Goal: Task Accomplishment & Management: Manage account settings

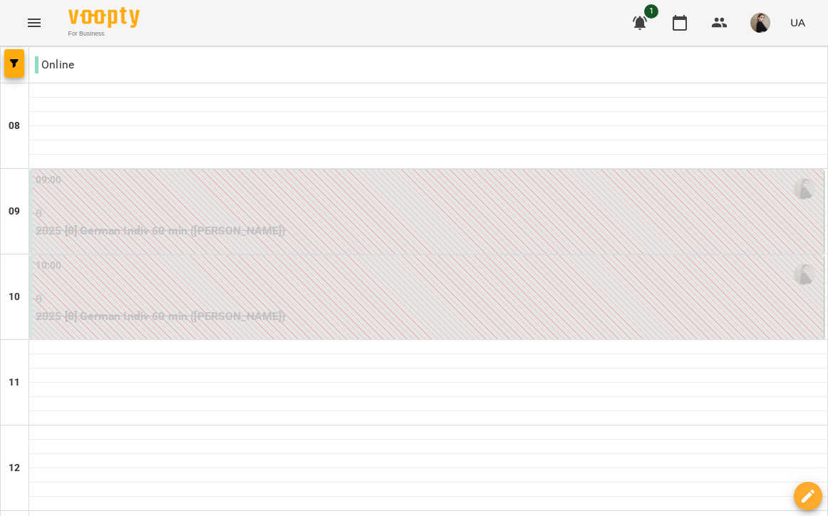
scroll to position [758, 0]
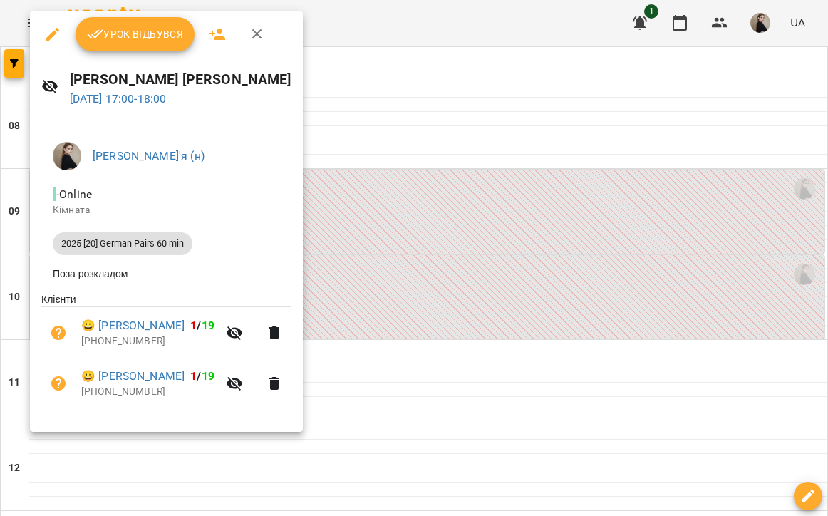
click at [142, 39] on span "Урок відбувся" at bounding box center [135, 34] width 97 height 17
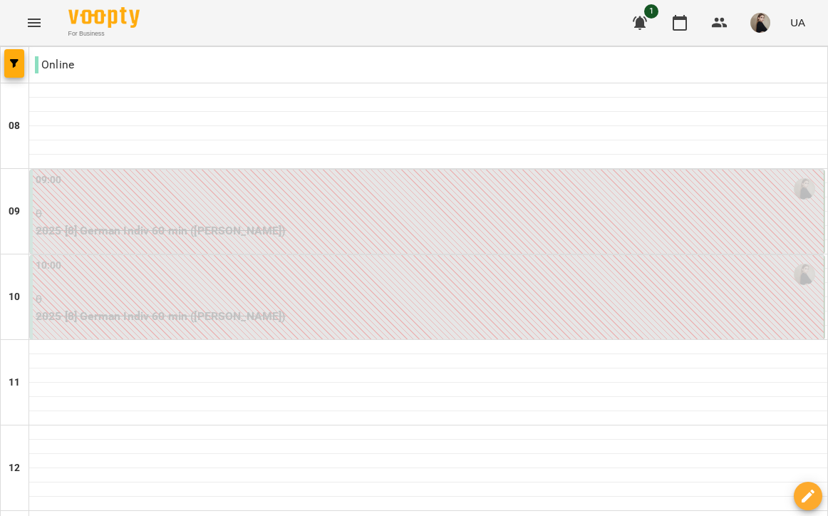
scroll to position [801, 0]
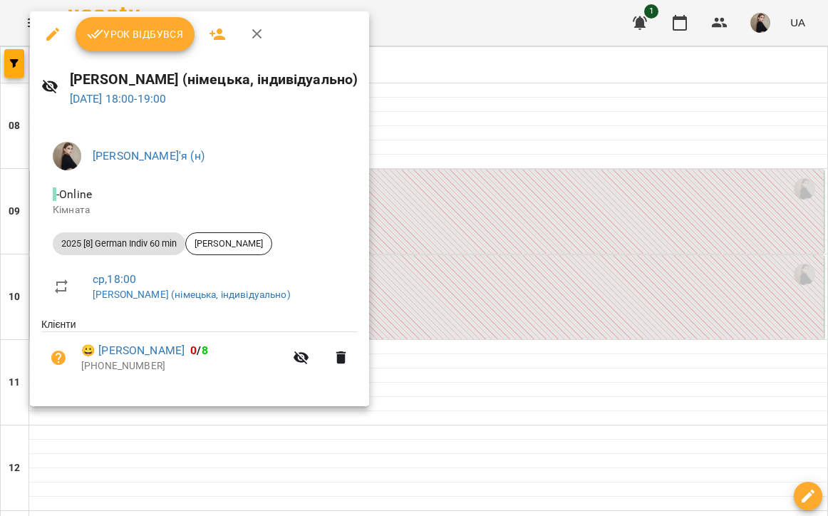
click at [129, 44] on button "Урок відбувся" at bounding box center [136, 34] width 120 height 34
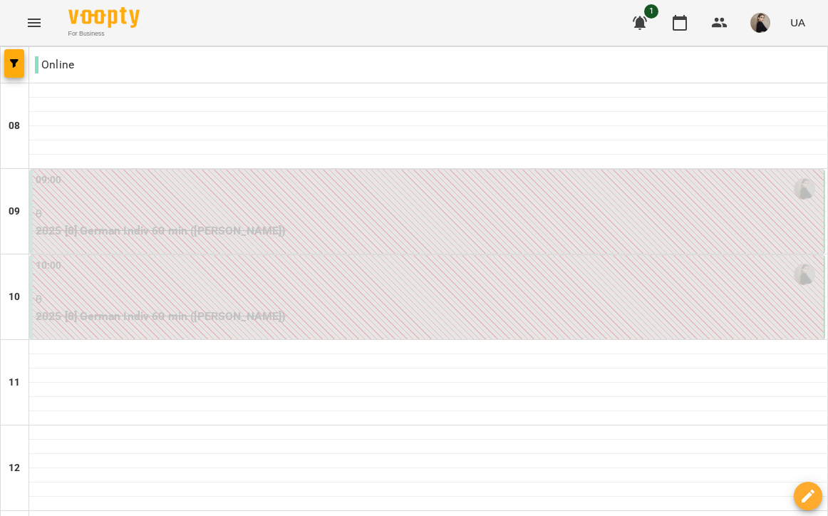
scroll to position [796, 0]
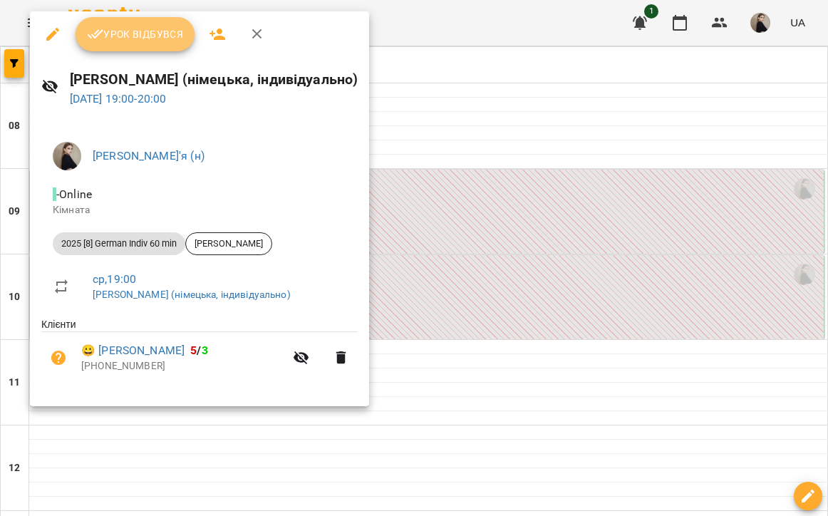
click at [137, 38] on span "Урок відбувся" at bounding box center [135, 34] width 97 height 17
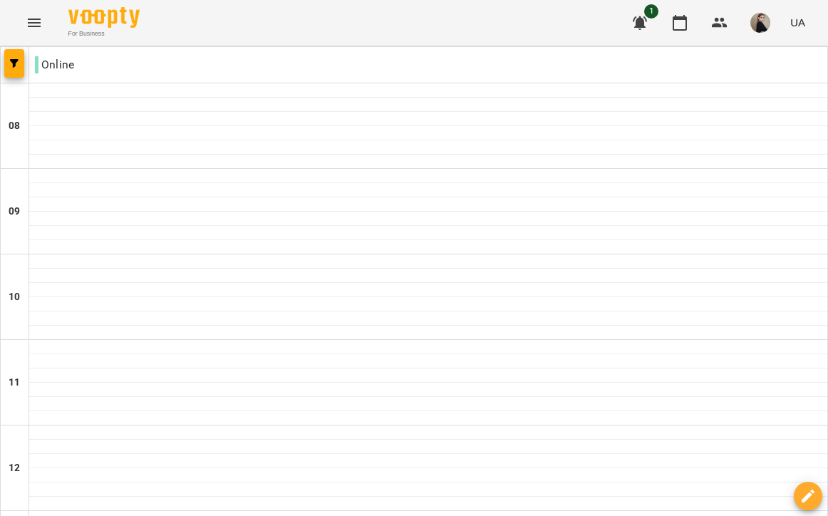
scroll to position [944, 0]
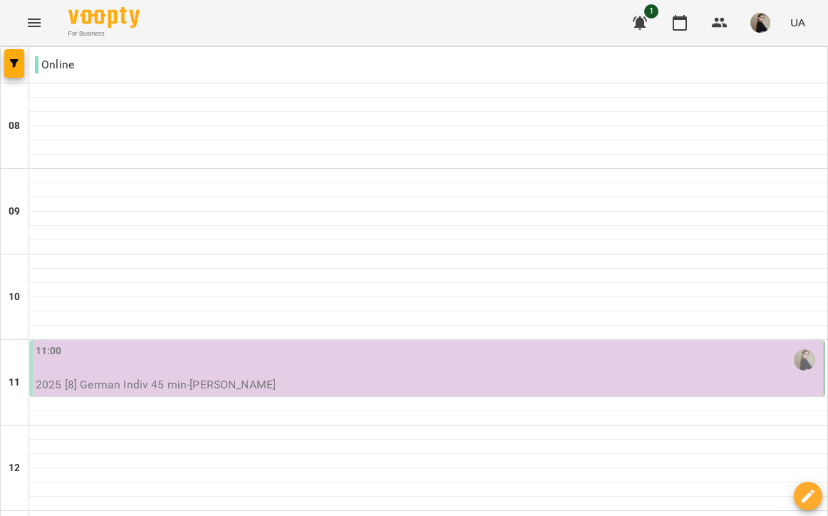
scroll to position [442, 0]
